Goal: Task Accomplishment & Management: Manage account settings

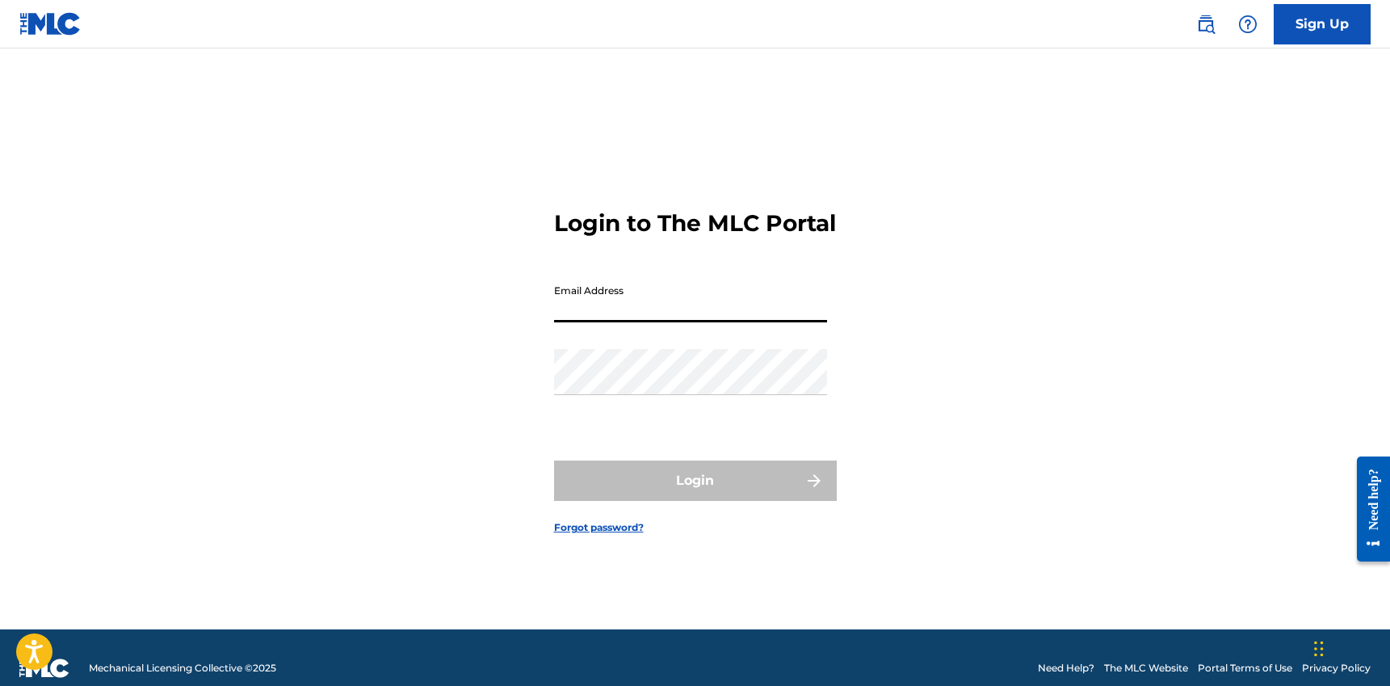
click at [585, 317] on input "Email Address" at bounding box center [690, 299] width 273 height 46
type input "[PERSON_NAME][EMAIL_ADDRESS][DOMAIN_NAME]"
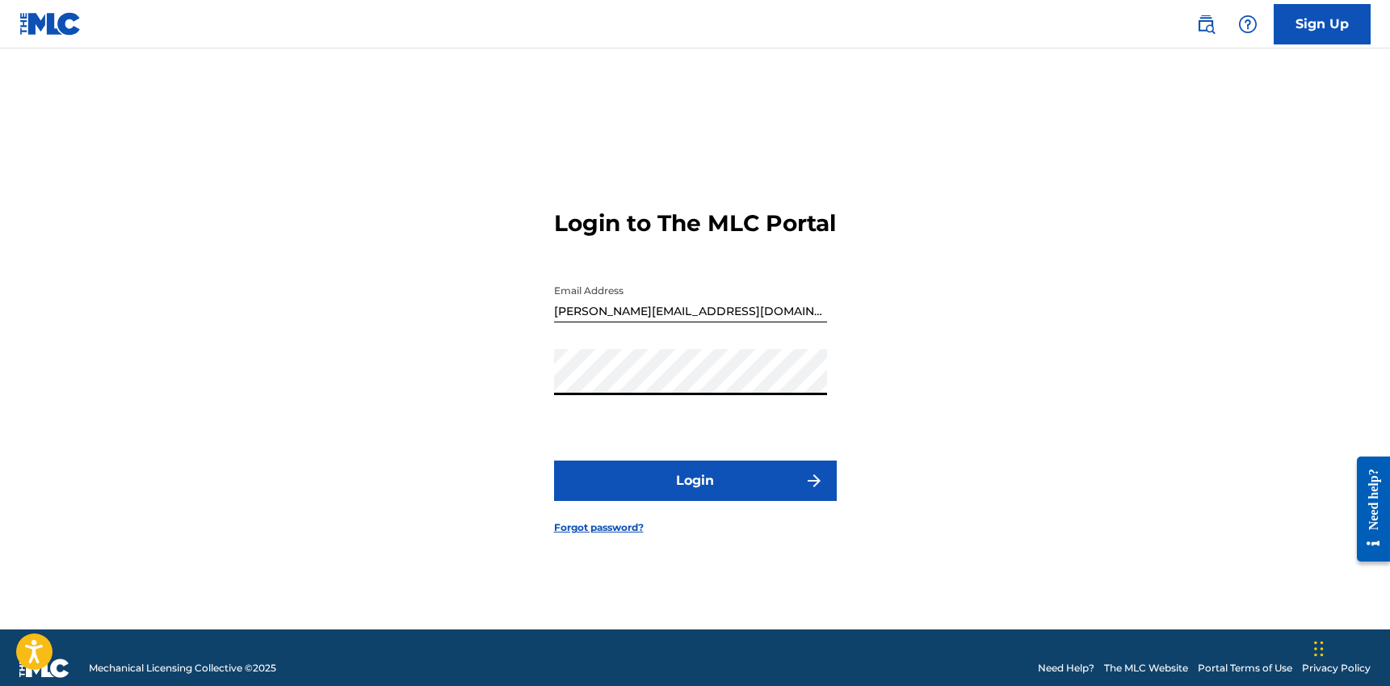
click at [554, 460] on button "Login" at bounding box center [695, 480] width 283 height 40
click at [643, 497] on button "Login" at bounding box center [695, 480] width 283 height 40
